Goal: Transaction & Acquisition: Purchase product/service

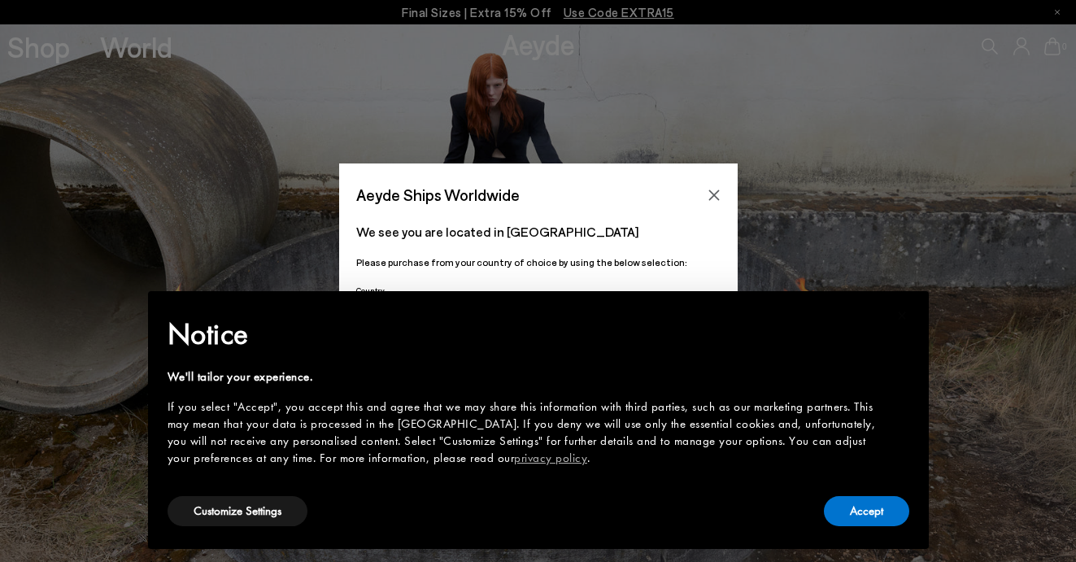
click at [710, 190] on icon "Close" at bounding box center [713, 195] width 13 height 13
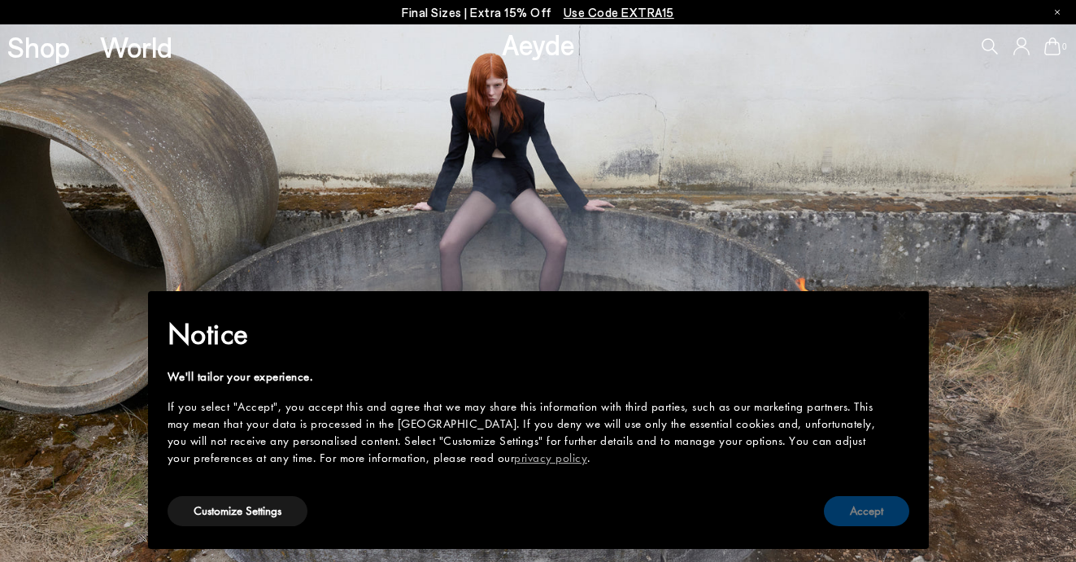
click at [847, 505] on button "Accept" at bounding box center [866, 511] width 85 height 30
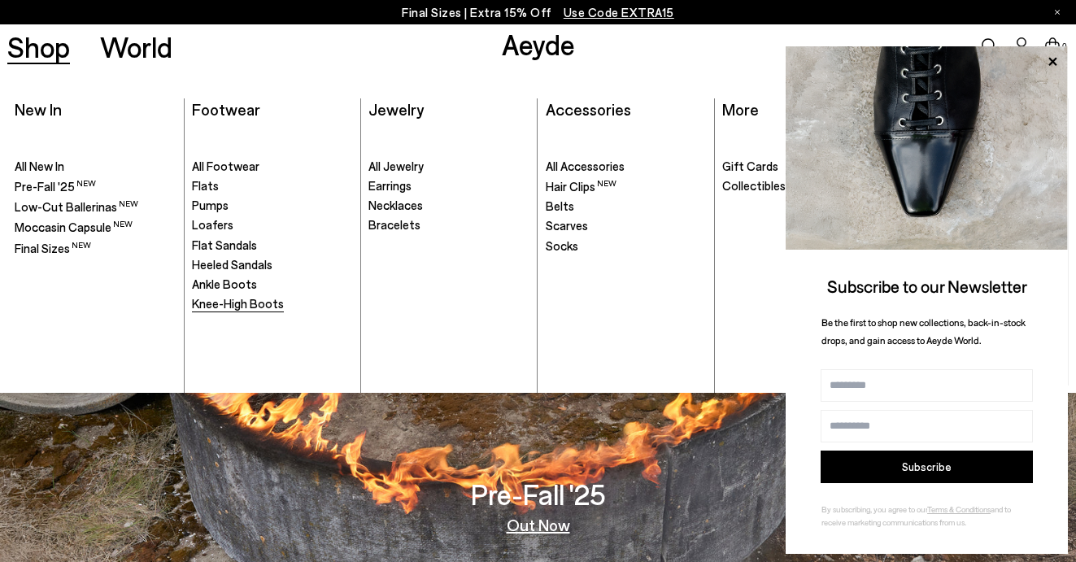
click at [222, 307] on span "Knee-High Boots" at bounding box center [238, 303] width 92 height 15
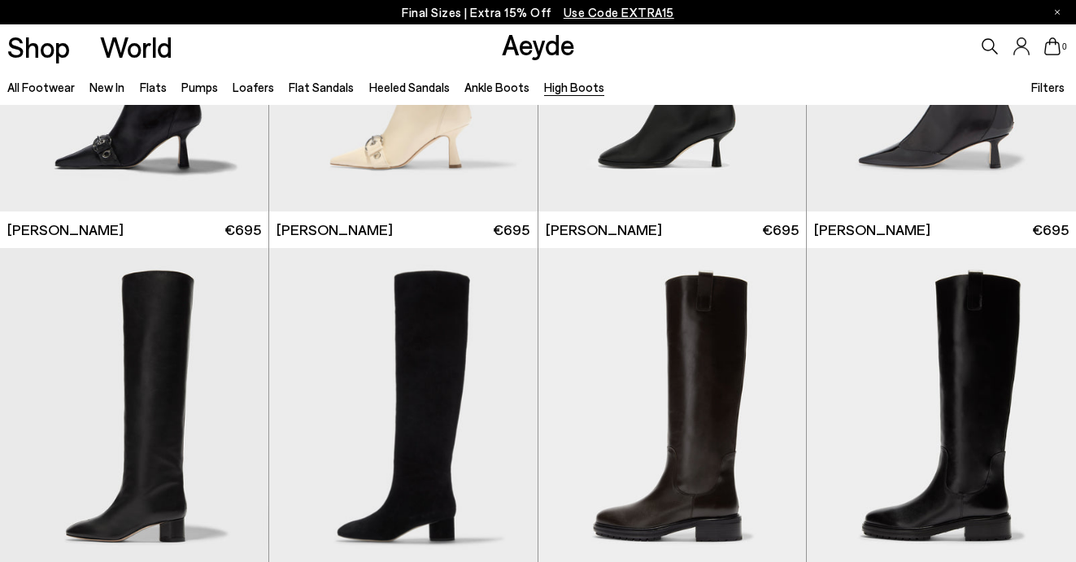
scroll to position [43, 0]
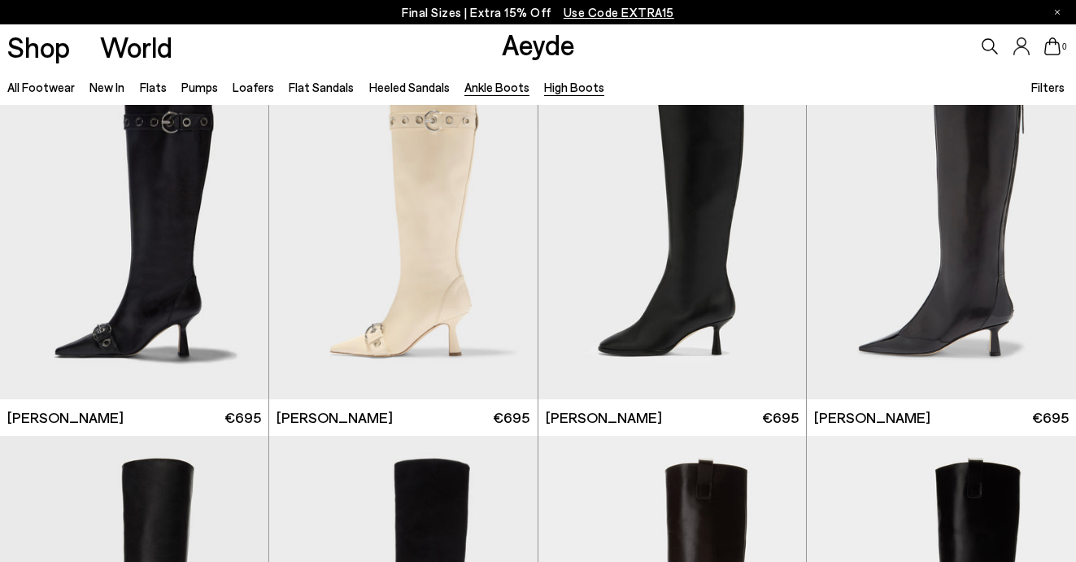
click at [486, 94] on link "Ankle Boots" at bounding box center [496, 87] width 65 height 15
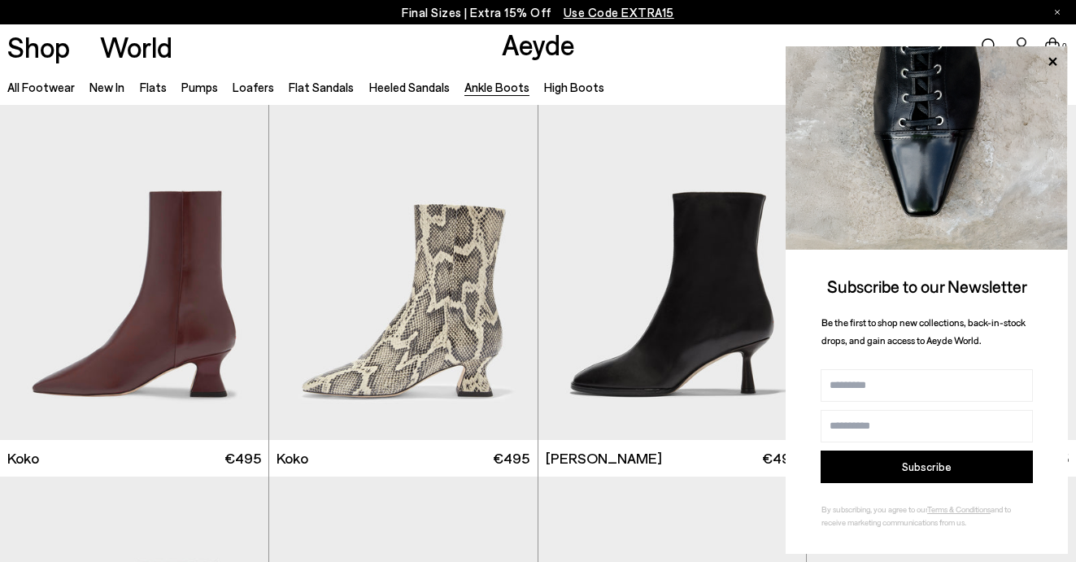
scroll to position [756, 0]
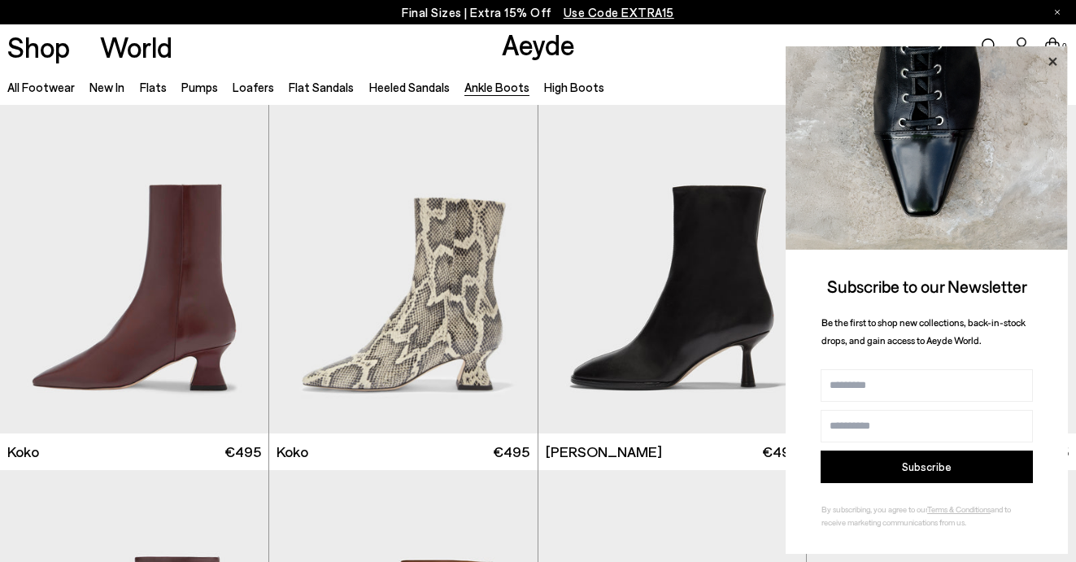
click at [1051, 65] on icon at bounding box center [1052, 61] width 21 height 21
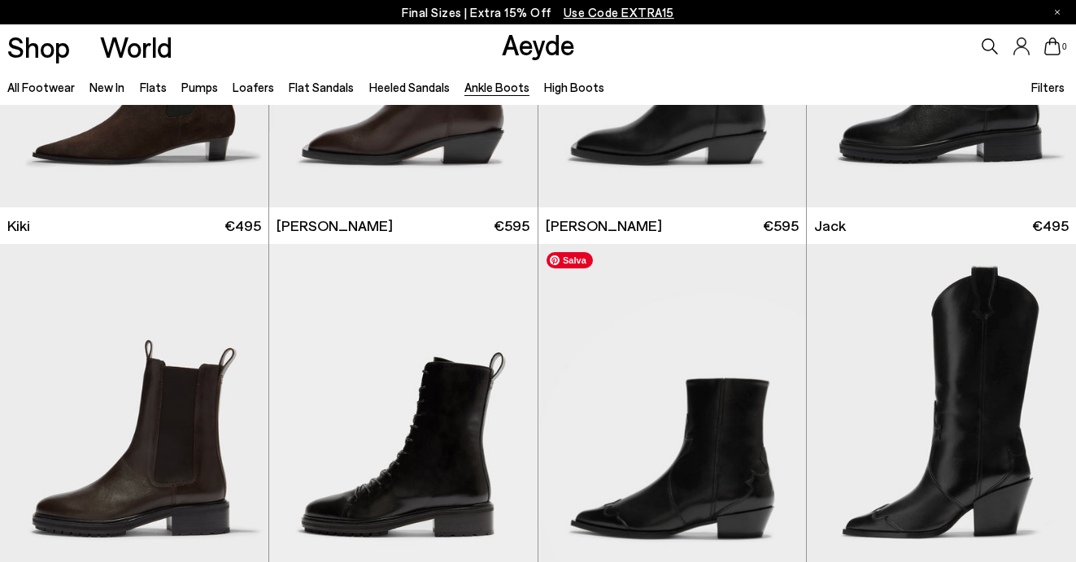
scroll to position [2475, 0]
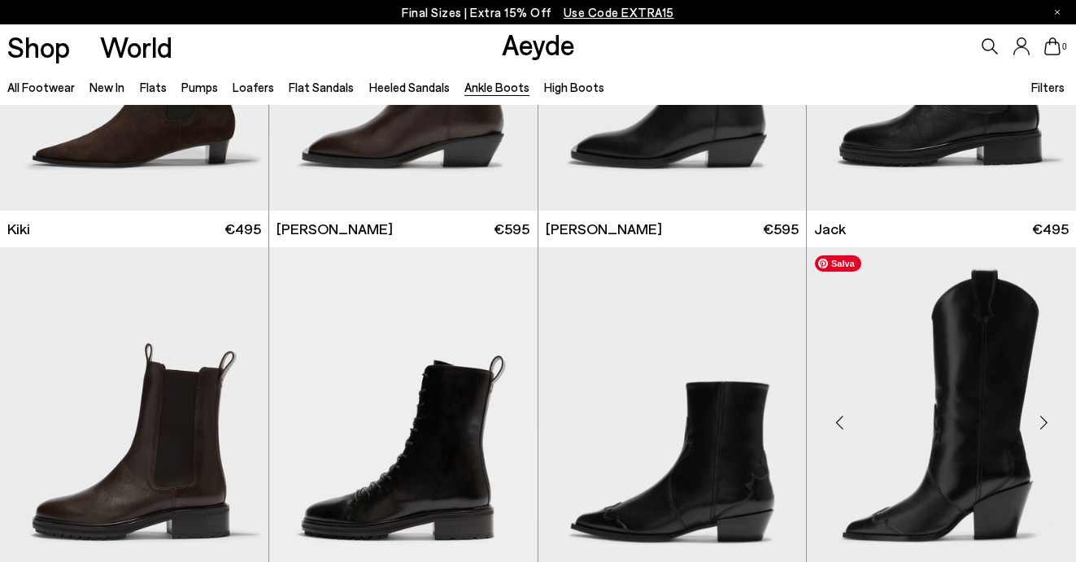
click at [919, 432] on img "1 / 6" at bounding box center [941, 415] width 269 height 337
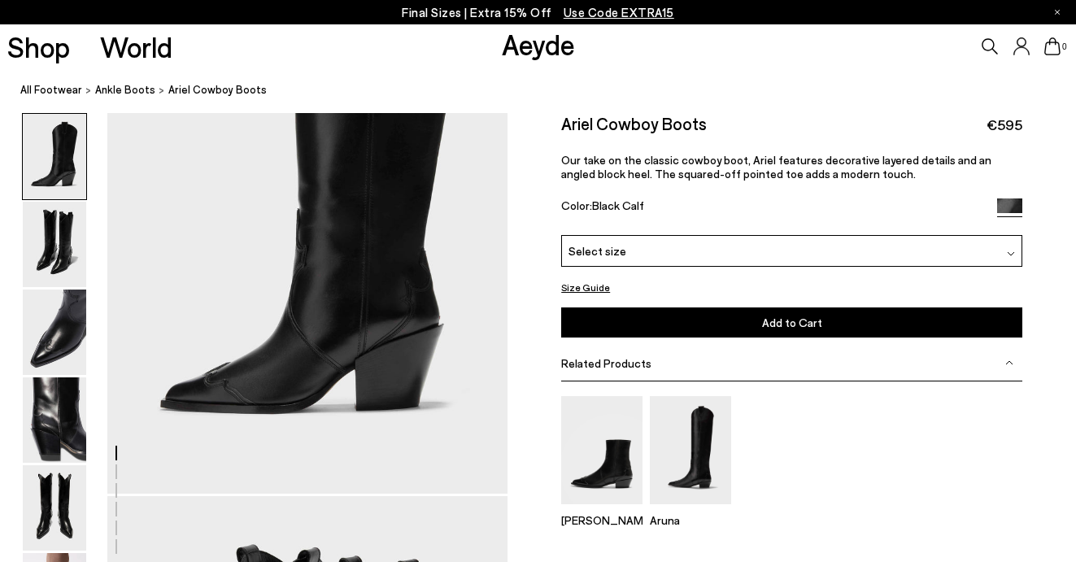
drag, startPoint x: 350, startPoint y: 337, endPoint x: 643, endPoint y: 14, distance: 436.4
